Goal: Information Seeking & Learning: Learn about a topic

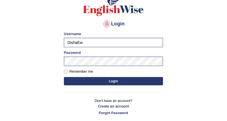
click at [104, 80] on button "Login" at bounding box center [113, 81] width 99 height 8
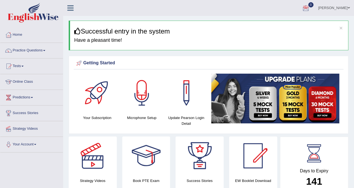
drag, startPoint x: 206, startPoint y: 0, endPoint x: 19, endPoint y: 47, distance: 192.3
click at [19, 47] on link "Practice Questions" at bounding box center [31, 50] width 63 height 14
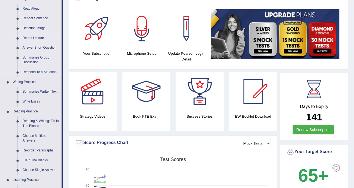
scroll to position [69, 0]
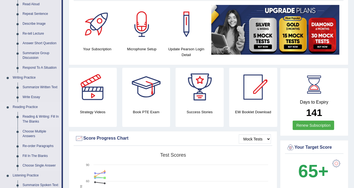
click at [41, 118] on link "Reading & Writing: Fill In The Blanks" at bounding box center [41, 119] width 42 height 15
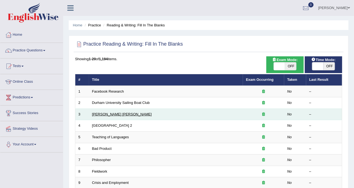
click at [102, 114] on link "Mona Lisa" at bounding box center [122, 114] width 60 height 4
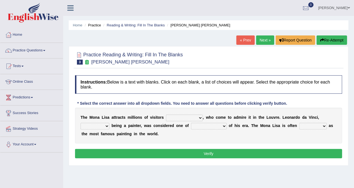
click at [263, 40] on link "Next »" at bounding box center [265, 39] width 18 height 9
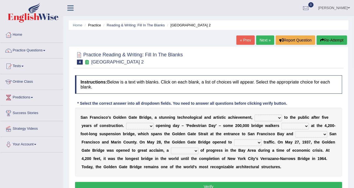
click at [240, 40] on link "« Prev" at bounding box center [246, 39] width 18 height 9
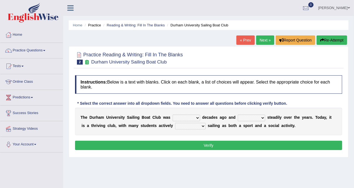
click at [186, 115] on select "found fund founded find" at bounding box center [187, 118] width 28 height 7
select select "fund"
click at [173, 115] on select "found fund founded find" at bounding box center [187, 118] width 28 height 7
click at [179, 128] on select "enjoy enjoyed are enjoying enjoying" at bounding box center [190, 126] width 31 height 7
select select "enjoy"
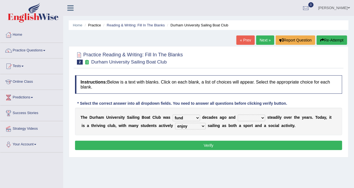
click at [175, 123] on select "enjoy enjoyed are enjoying enjoying" at bounding box center [190, 126] width 31 height 7
click at [238, 115] on select "grow growing has grown grown" at bounding box center [252, 118] width 28 height 7
select select "grow"
click at [238, 115] on select "grow growing has grown grown" at bounding box center [252, 118] width 28 height 7
click at [234, 147] on button "Verify" at bounding box center [208, 145] width 267 height 9
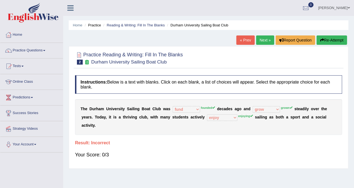
click at [257, 42] on link "Next »" at bounding box center [265, 39] width 18 height 9
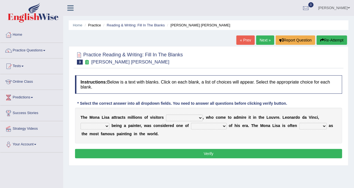
drag, startPoint x: 0, startPoint y: 0, endPoint x: 190, endPoint y: 116, distance: 222.4
click at [190, 116] on select "around the year the all year all year round per year" at bounding box center [184, 118] width 37 height 7
select select "per year"
click at [166, 115] on select "around the year the all year all year round per year" at bounding box center [184, 118] width 37 height 7
click at [110, 123] on select "rather than as much as as well as as long as" at bounding box center [95, 126] width 29 height 7
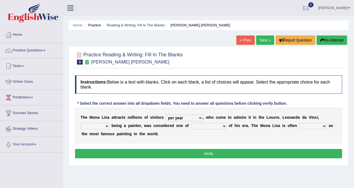
select select "rather than"
click at [110, 123] on select "rather than as much as as well as as long as" at bounding box center [95, 126] width 29 height 7
click at [179, 121] on div "T h e M o n a L i s a a t t r a c t s m i l l i o n s o f v i s i t o r s aroun…" at bounding box center [208, 126] width 267 height 36
click at [191, 124] on select "better artists artist the better artist the best artists" at bounding box center [209, 126] width 36 height 7
select select "the best artists"
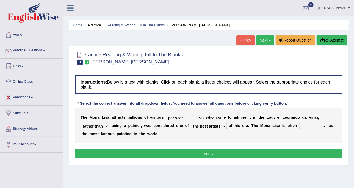
click at [191, 123] on select "better artists artist the better artist the best artists" at bounding box center [209, 126] width 36 height 7
click at [300, 127] on select "classified suggested predicted described" at bounding box center [314, 126] width 28 height 7
select select "classified"
click at [300, 123] on select "classified suggested predicted described" at bounding box center [314, 126] width 28 height 7
click at [258, 149] on button "Verify" at bounding box center [208, 153] width 267 height 9
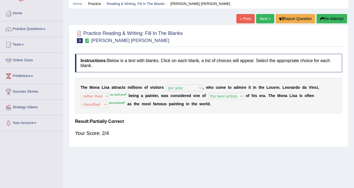
scroll to position [34, 0]
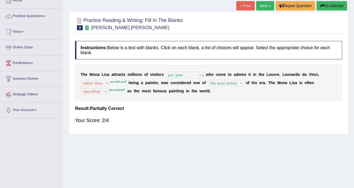
click at [261, 6] on link "Next »" at bounding box center [265, 5] width 18 height 9
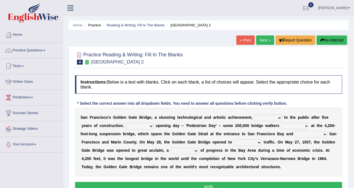
click at [251, 121] on div "S a n F r a n c i s c o ' s G o l d e n G a t e B r i d g e , a s t u n n i n g…" at bounding box center [208, 142] width 267 height 69
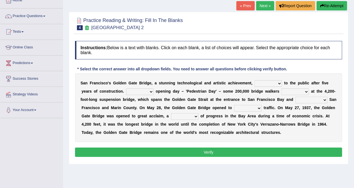
click at [255, 82] on select "opens closes appears equals" at bounding box center [269, 83] width 28 height 7
select select "appears"
click at [255, 80] on select "opens closes appears equals" at bounding box center [269, 83] width 28 height 7
click at [132, 92] on select "On During Since When" at bounding box center [140, 92] width 28 height 7
select select "On"
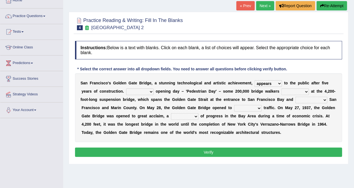
click at [126, 89] on select "On During Since When" at bounding box center [140, 92] width 28 height 7
click at [282, 94] on select "stationed looked marveled laughed" at bounding box center [296, 92] width 28 height 7
select select "stationed"
click at [282, 89] on select "stationed looked marveled laughed" at bounding box center [296, 92] width 28 height 7
drag, startPoint x: 218, startPoint y: 108, endPoint x: 218, endPoint y: 111, distance: 3.0
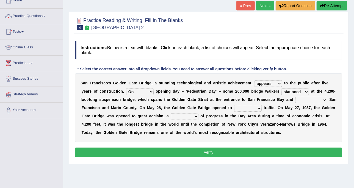
click at [234, 108] on select "aquatic vehicular airborne watertight" at bounding box center [248, 108] width 28 height 7
select select "aquatic"
click at [234, 105] on select "aquatic vehicular airborne watertight" at bounding box center [248, 108] width 28 height 7
drag, startPoint x: 274, startPoint y: 99, endPoint x: 276, endPoint y: 102, distance: 2.9
click at [296, 99] on select "separates connects channels differentiates" at bounding box center [312, 100] width 32 height 7
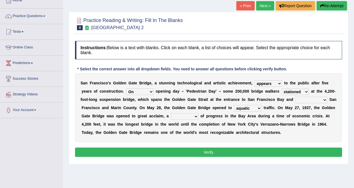
select select "separates"
click at [296, 97] on select "separates connects channels differentiates" at bounding box center [312, 100] width 32 height 7
click at [171, 116] on select "denial symbol technique yield" at bounding box center [185, 116] width 28 height 7
select select "denial"
click at [171, 113] on select "denial symbol technique yield" at bounding box center [185, 116] width 28 height 7
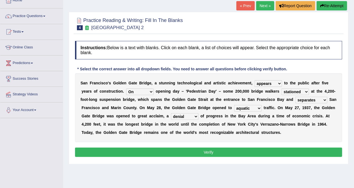
click at [191, 146] on div "Instructions: Below is a text with blanks. Click on each blank, a list of choic…" at bounding box center [209, 99] width 270 height 123
click at [248, 150] on button "Verify" at bounding box center [208, 152] width 267 height 9
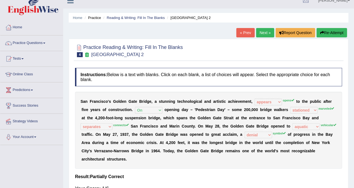
scroll to position [0, 0]
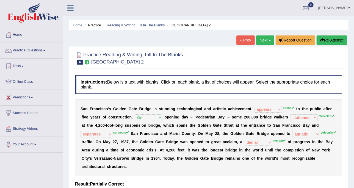
click at [258, 40] on link "Next »" at bounding box center [265, 39] width 18 height 9
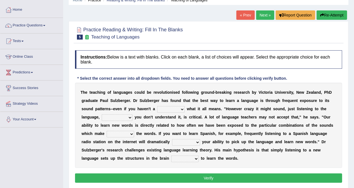
scroll to position [69, 0]
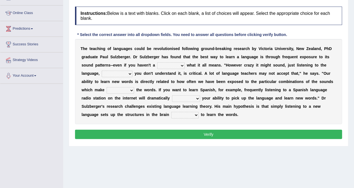
click at [157, 64] on select "dew claw clue due" at bounding box center [171, 65] width 28 height 7
select select "dew"
click at [157, 62] on select "dew claw clue due" at bounding box center [171, 65] width 28 height 7
click at [133, 71] on select "but also all together even though if so" at bounding box center [117, 74] width 31 height 7
select select "but also"
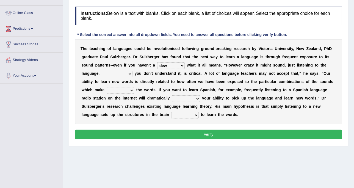
click at [133, 71] on select "but also all together even though if so" at bounding box center [117, 74] width 31 height 7
click at [134, 87] on select "down up of on" at bounding box center [121, 90] width 28 height 7
select select "down"
click at [134, 87] on select "down up of on" at bounding box center [121, 90] width 28 height 7
click at [172, 97] on select "evaluate exaggerate describe boost" at bounding box center [186, 98] width 28 height 7
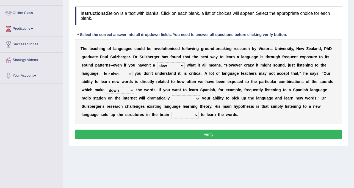
select select "evaluate"
click at [172, 95] on select "evaluate exaggerate describe boost" at bounding box center [186, 98] width 28 height 7
click at [199, 112] on select "requiring required directed to require" at bounding box center [185, 115] width 28 height 7
select select "requiring"
click at [199, 112] on select "requiring required directed to require" at bounding box center [185, 115] width 28 height 7
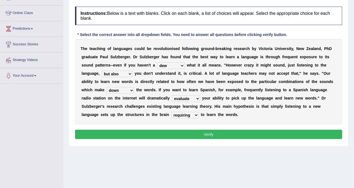
click at [274, 137] on button "Verify" at bounding box center [208, 134] width 267 height 9
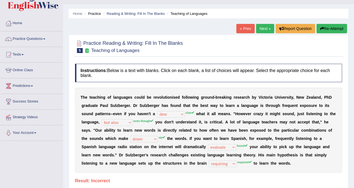
scroll to position [0, 0]
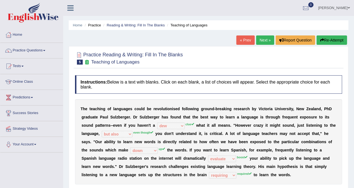
click at [264, 43] on link "Next »" at bounding box center [265, 39] width 18 height 9
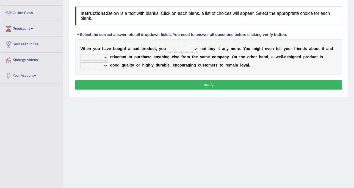
scroll to position [69, 0]
click at [186, 50] on select "would have should have should" at bounding box center [183, 49] width 30 height 7
select select "have"
click at [168, 46] on select "would have should have should" at bounding box center [183, 49] width 30 height 7
click at [100, 52] on div "W h e n y o u h a v e b o u g h t a b a d p r o d u c t , y o u would have shou…" at bounding box center [208, 57] width 267 height 36
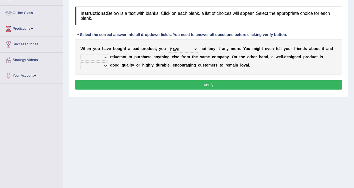
click at [97, 52] on div "W h e n y o u h a v e b o u g h t a b a d p r o d u c t , y o u would have shou…" at bounding box center [208, 57] width 267 height 36
click at [97, 56] on select "is are be being" at bounding box center [95, 57] width 28 height 7
select select "is"
click at [81, 54] on select "is are be being" at bounding box center [95, 57] width 28 height 7
click at [103, 65] on select "both also neither either" at bounding box center [95, 65] width 28 height 7
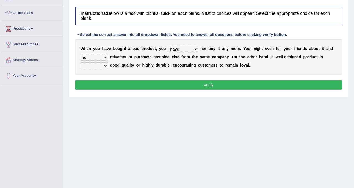
select select "both"
click at [81, 62] on select "both also neither either" at bounding box center [95, 65] width 28 height 7
click at [121, 87] on button "Verify" at bounding box center [208, 84] width 267 height 9
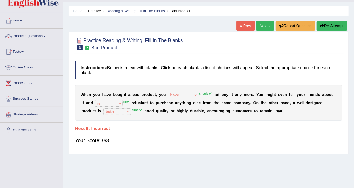
scroll to position [0, 0]
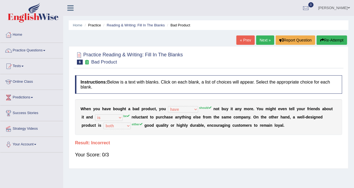
click at [259, 40] on link "Next »" at bounding box center [265, 39] width 18 height 9
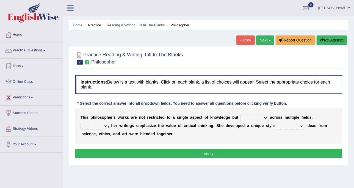
click at [247, 119] on select "constrain contain assemble extend" at bounding box center [255, 118] width 28 height 7
select select "extend"
click at [241, 115] on select "constrain contain assemble extend" at bounding box center [255, 118] width 28 height 7
click at [310, 116] on b "s" at bounding box center [311, 117] width 2 height 4
click at [302, 121] on div "T h i s p h i l o s o p h e r ' s w o r k s a r e n o t r e s t r i c t e d t o…" at bounding box center [208, 126] width 267 height 36
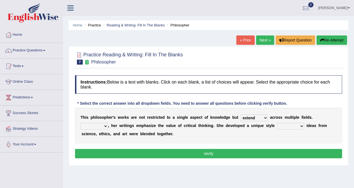
click at [108, 123] on select "Rather So Moreover Likely" at bounding box center [95, 126] width 28 height 7
select select "Rather"
click at [108, 123] on select "Rather So Moreover Likely" at bounding box center [95, 126] width 28 height 7
click at [277, 127] on select "in that that which in which" at bounding box center [291, 126] width 28 height 7
select select "in that"
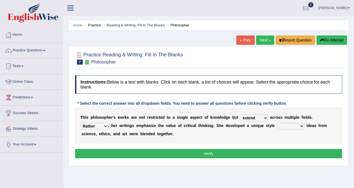
click at [277, 123] on select "in that that which in which" at bounding box center [291, 126] width 28 height 7
click at [251, 154] on button "Verify" at bounding box center [208, 153] width 267 height 9
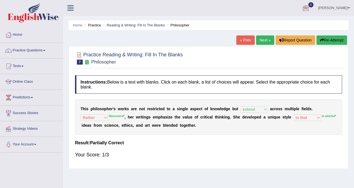
click at [259, 41] on link "Next »" at bounding box center [265, 39] width 18 height 9
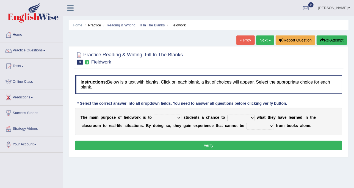
drag, startPoint x: 0, startPoint y: 0, endPoint x: 165, endPoint y: 119, distance: 204.0
click at [165, 119] on select "resemble stow rave offer" at bounding box center [168, 118] width 28 height 7
select select "offer"
click at [154, 115] on select "resemble stow rave offer" at bounding box center [168, 118] width 28 height 7
click at [234, 119] on select "compare align apply dismount" at bounding box center [242, 118] width 28 height 7
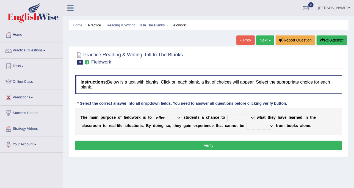
select select "apply"
click at [228, 115] on select "compare align apply dismount" at bounding box center [242, 118] width 28 height 7
click at [245, 124] on b at bounding box center [246, 126] width 2 height 4
click at [247, 126] on select "originated prepared obtained touted" at bounding box center [261, 126] width 28 height 7
select select "originated"
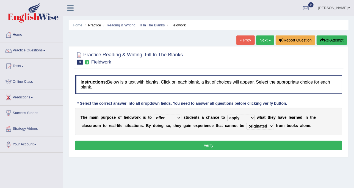
click at [247, 123] on select "originated prepared obtained touted" at bounding box center [261, 126] width 28 height 7
click at [216, 143] on button "Verify" at bounding box center [208, 145] width 267 height 9
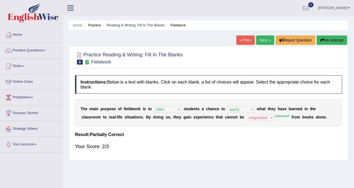
click at [264, 46] on div "« Prev Next » Report Question Re-Attempt" at bounding box center [293, 40] width 112 height 11
click at [264, 42] on link "Next »" at bounding box center [265, 39] width 18 height 9
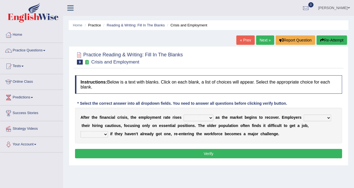
click at [202, 121] on div "A f t e r t h e f i n a n c i a l c r i s i s , t h e e m p l o y m e n t r a t…" at bounding box center [208, 126] width 267 height 36
click at [204, 120] on div "A f t e r t h e f i n a n c i a l c r i s i s , t h e e m p l o y m e n t r a t…" at bounding box center [208, 126] width 267 height 36
click at [203, 118] on select "normally conversely strenuously sharply" at bounding box center [199, 118] width 30 height 7
select select "normally"
click at [184, 115] on select "normally conversely strenuously sharply" at bounding box center [199, 118] width 30 height 7
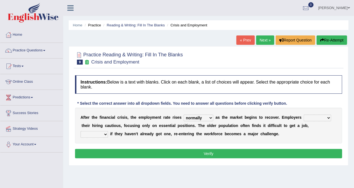
click at [304, 118] on select "keeping kept keep are kept" at bounding box center [318, 118] width 28 height 7
select select "keeping"
click at [304, 115] on select "keeping kept keep are kept" at bounding box center [318, 118] width 28 height 7
click at [108, 131] on select "although while then because" at bounding box center [95, 134] width 28 height 7
select select "although"
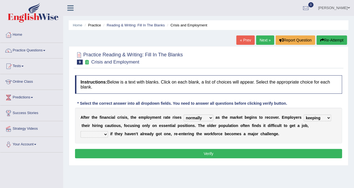
click at [108, 131] on select "although while then because" at bounding box center [95, 134] width 28 height 7
click at [287, 152] on button "Verify" at bounding box center [208, 153] width 267 height 9
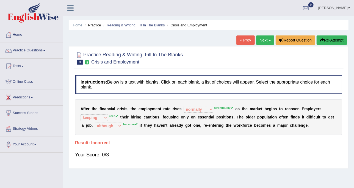
click at [262, 45] on div "« Prev Next » Report Question Re-Attempt" at bounding box center [293, 40] width 112 height 11
click at [262, 38] on link "Next »" at bounding box center [265, 39] width 18 height 9
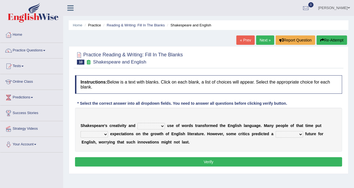
click at [159, 125] on select "idealized intensive fancied inventive" at bounding box center [152, 126] width 28 height 7
select select "intensive"
click at [138, 123] on select "idealized intensive fancied inventive" at bounding box center [152, 126] width 28 height 7
click at [96, 134] on select "wide much high more" at bounding box center [95, 134] width 28 height 7
select select "wide"
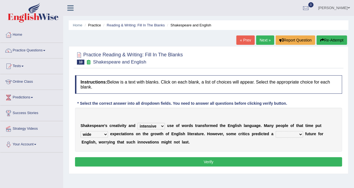
click at [81, 131] on select "wide much high more" at bounding box center [95, 134] width 28 height 7
click at [276, 134] on select "monetary promising irresistible daunting" at bounding box center [290, 134] width 28 height 7
select select "monetary"
click at [276, 131] on select "monetary promising irresistible daunting" at bounding box center [290, 134] width 28 height 7
click at [255, 163] on button "Verify" at bounding box center [208, 161] width 267 height 9
